Goal: Information Seeking & Learning: Learn about a topic

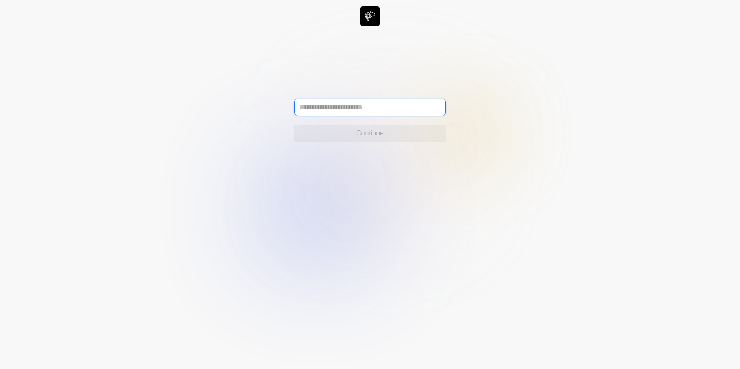
click at [354, 108] on input "text" at bounding box center [369, 107] width 151 height 17
click at [201, 141] on icon at bounding box center [370, 184] width 740 height 369
click at [355, 111] on input "text" at bounding box center [369, 107] width 151 height 17
type input "**********"
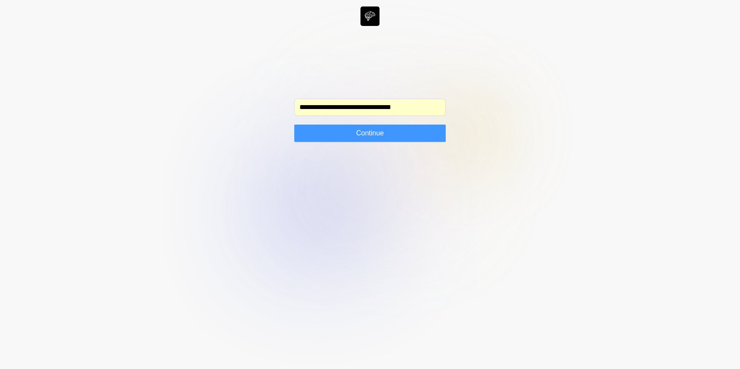
click at [370, 134] on span "Continue" at bounding box center [370, 133] width 28 height 10
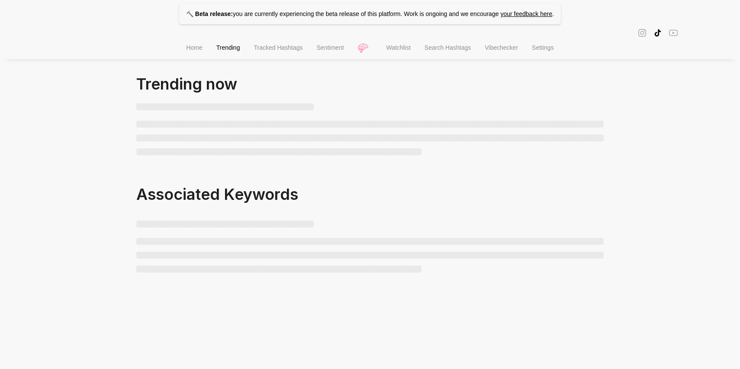
click at [412, 51] on li "Watchlist" at bounding box center [398, 49] width 38 height 22
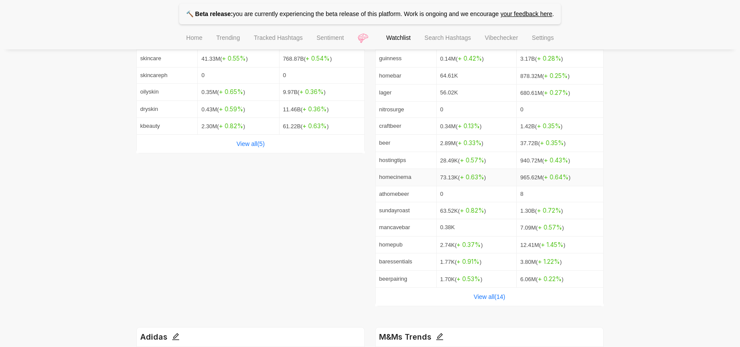
scroll to position [252, 0]
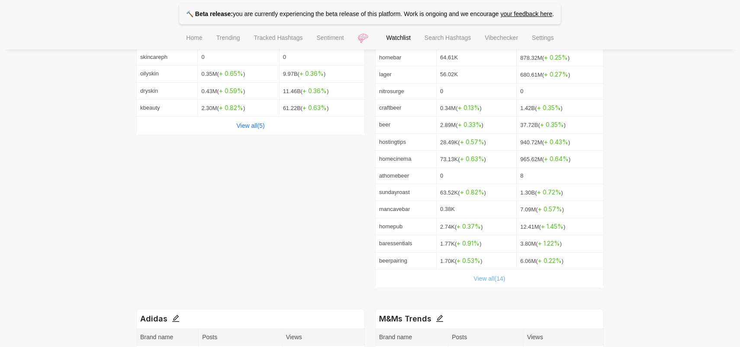
click at [495, 279] on link "View all( 14 )" at bounding box center [490, 278] width 32 height 7
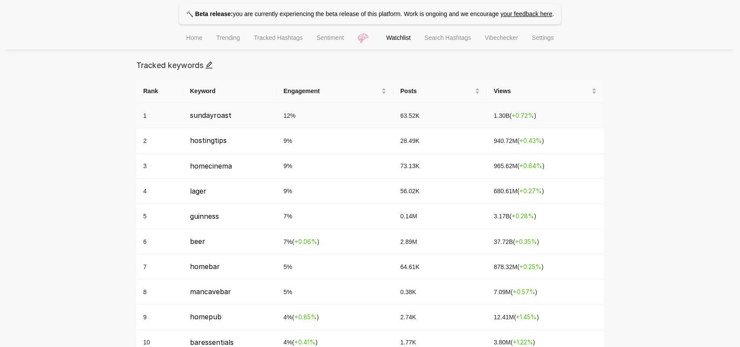
scroll to position [334, 0]
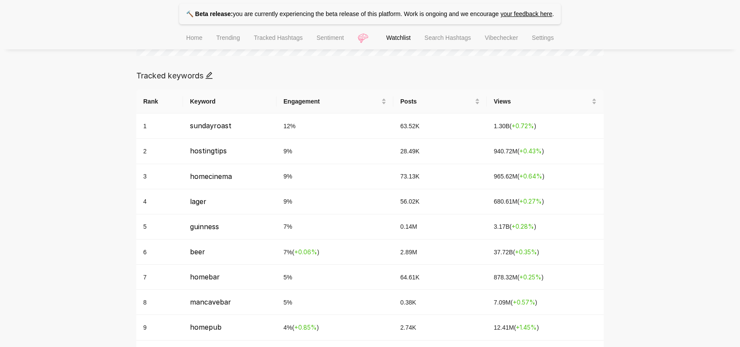
click at [211, 77] on icon "edit" at bounding box center [209, 75] width 7 height 7
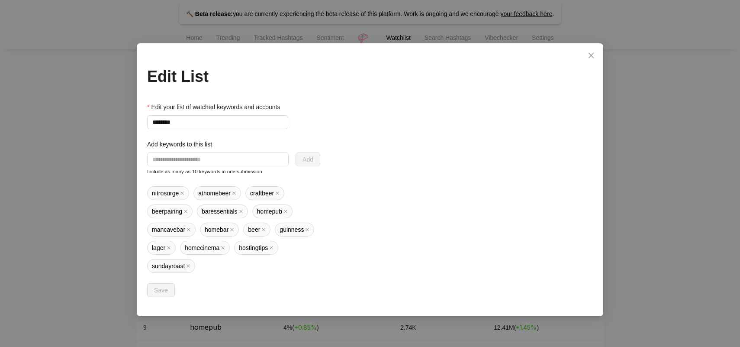
click at [86, 190] on div "Edit List Edit your list of watched keywords and accounts ******** Add keywords…" at bounding box center [370, 173] width 740 height 347
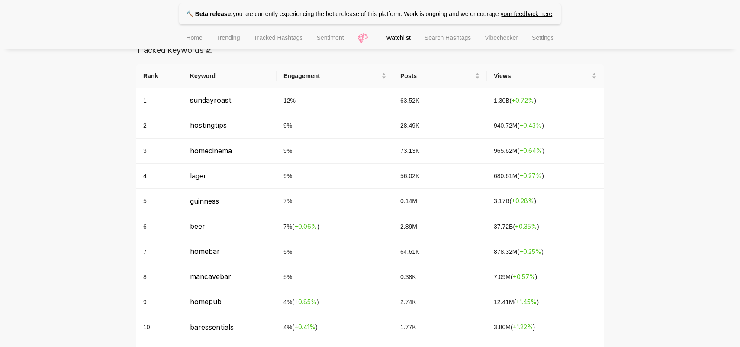
scroll to position [0, 0]
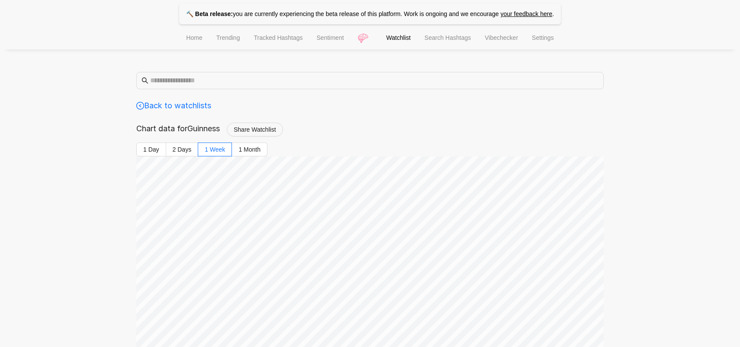
click at [465, 40] on span "Search Hashtags" at bounding box center [447, 37] width 46 height 7
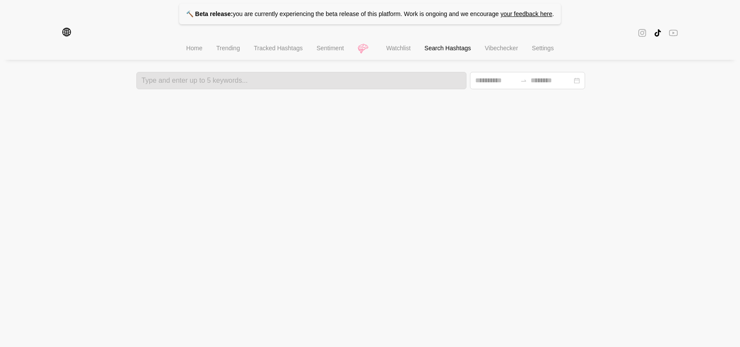
click at [64, 36] on icon "global" at bounding box center [66, 32] width 9 height 9
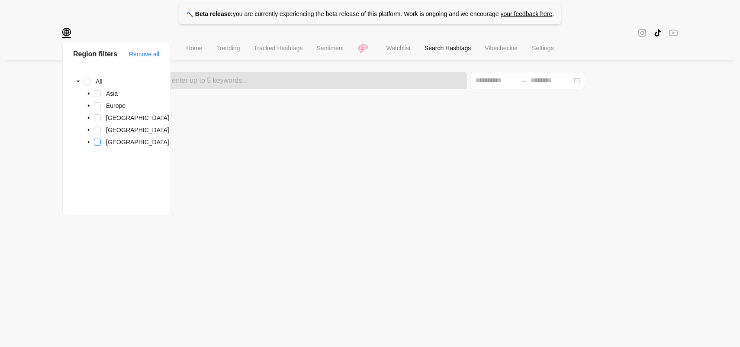
click at [94, 143] on span at bounding box center [97, 141] width 7 height 7
click at [221, 82] on div at bounding box center [301, 80] width 325 height 6
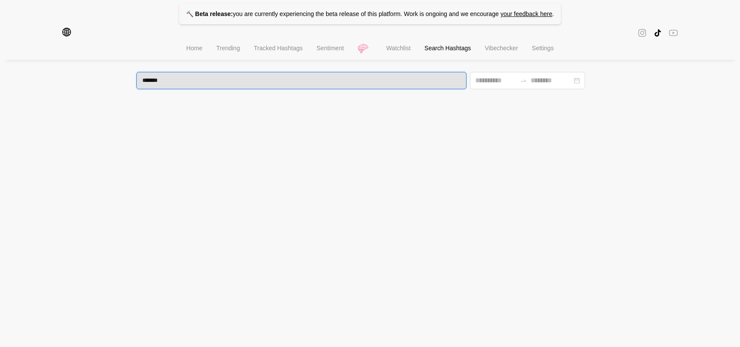
type input "********"
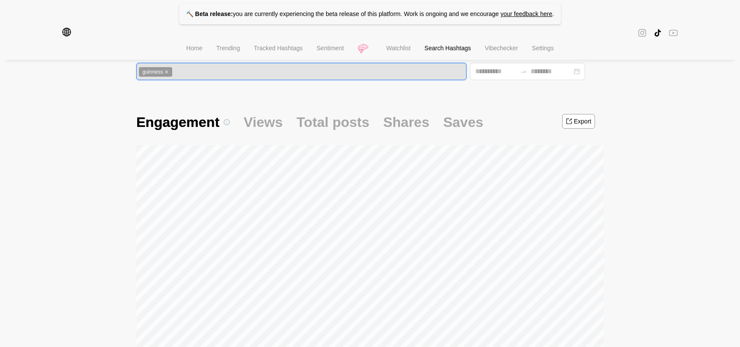
scroll to position [17, 0]
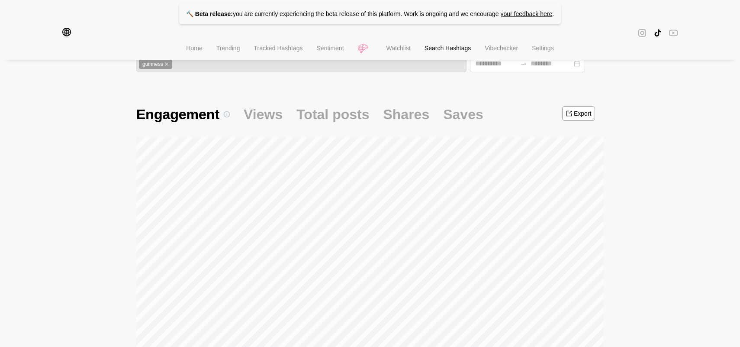
click at [64, 29] on icon "global" at bounding box center [66, 32] width 9 height 9
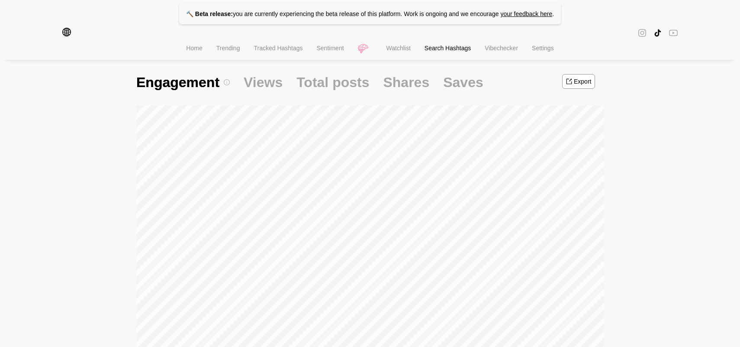
scroll to position [34, 0]
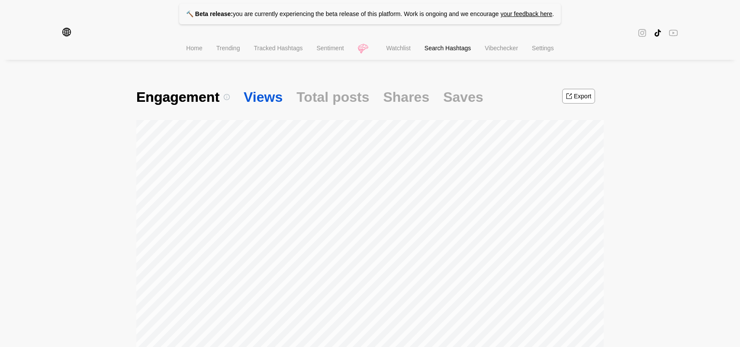
click at [263, 93] on span "Views" at bounding box center [263, 97] width 39 height 18
click at [310, 94] on span "Total posts" at bounding box center [332, 97] width 73 height 18
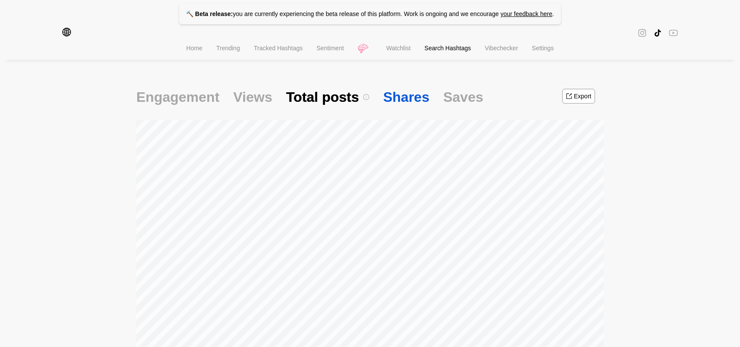
click at [393, 96] on span "Shares" at bounding box center [406, 97] width 46 height 18
click at [457, 98] on span "Saves" at bounding box center [463, 97] width 40 height 18
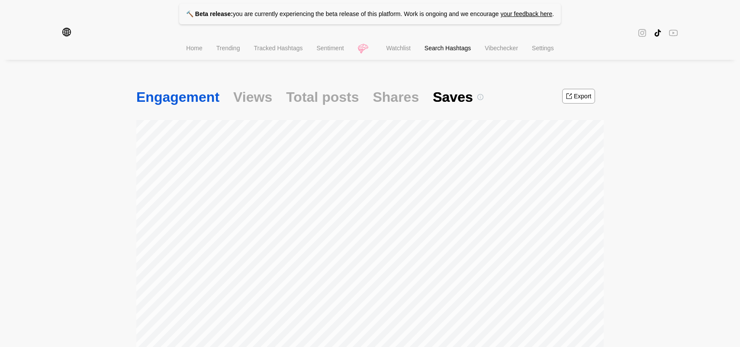
click at [167, 102] on span "Engagement" at bounding box center [177, 97] width 83 height 18
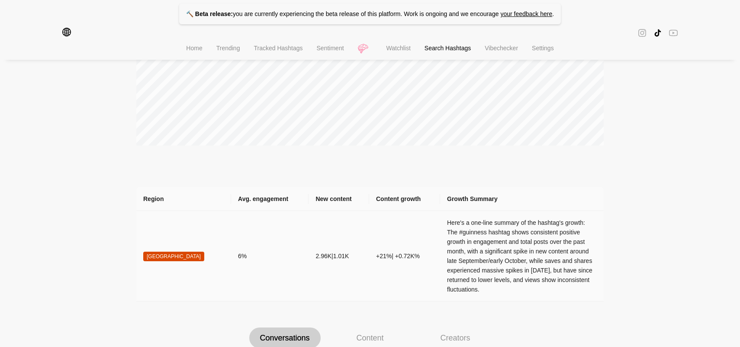
scroll to position [296, 0]
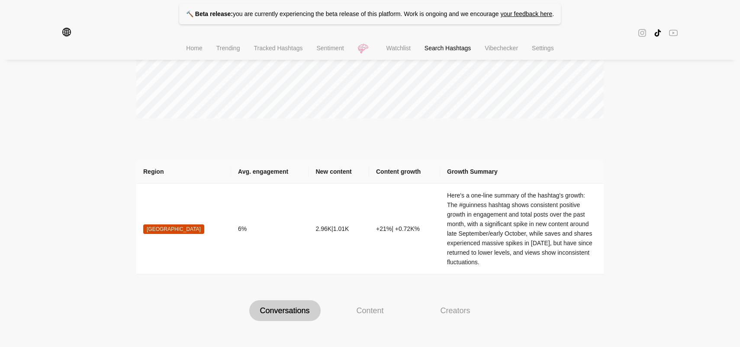
click at [66, 38] on span "global" at bounding box center [66, 33] width 9 height 10
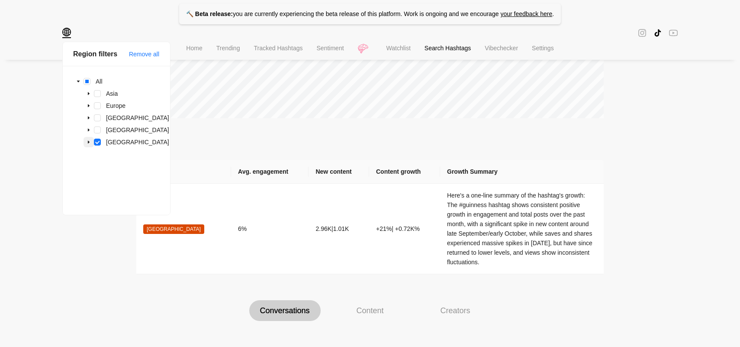
click at [87, 143] on icon "caret-down" at bounding box center [89, 142] width 4 height 4
click at [88, 92] on icon "caret-down" at bounding box center [89, 93] width 4 height 4
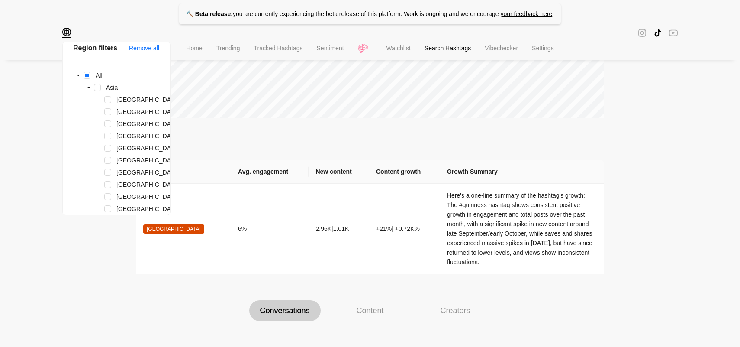
scroll to position [0, 0]
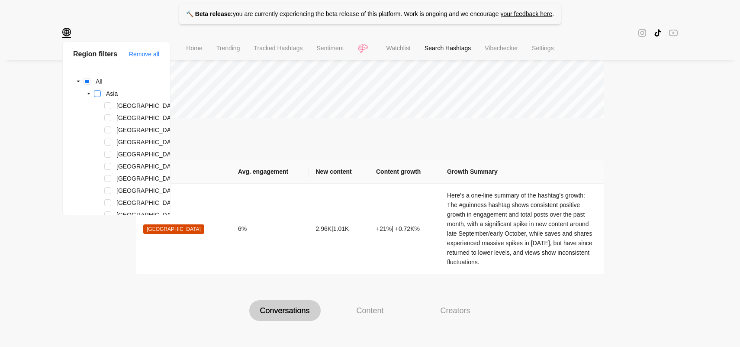
click at [98, 93] on span at bounding box center [97, 93] width 7 height 7
click at [38, 122] on div "🔨 Beta release: you are currently experiencing the beta release of this platfor…" at bounding box center [370, 305] width 740 height 1203
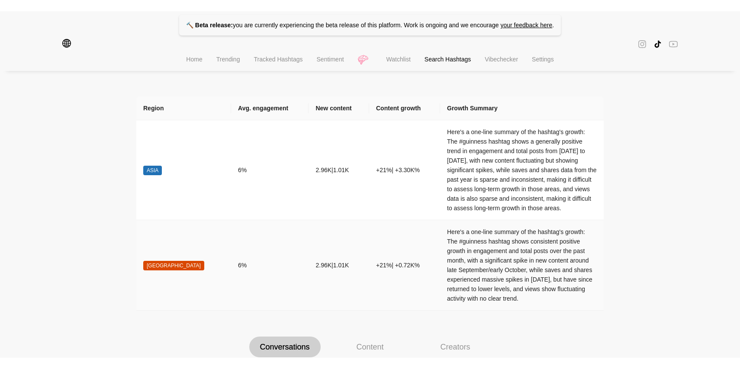
scroll to position [383, 0]
